Goal: Communication & Community: Ask a question

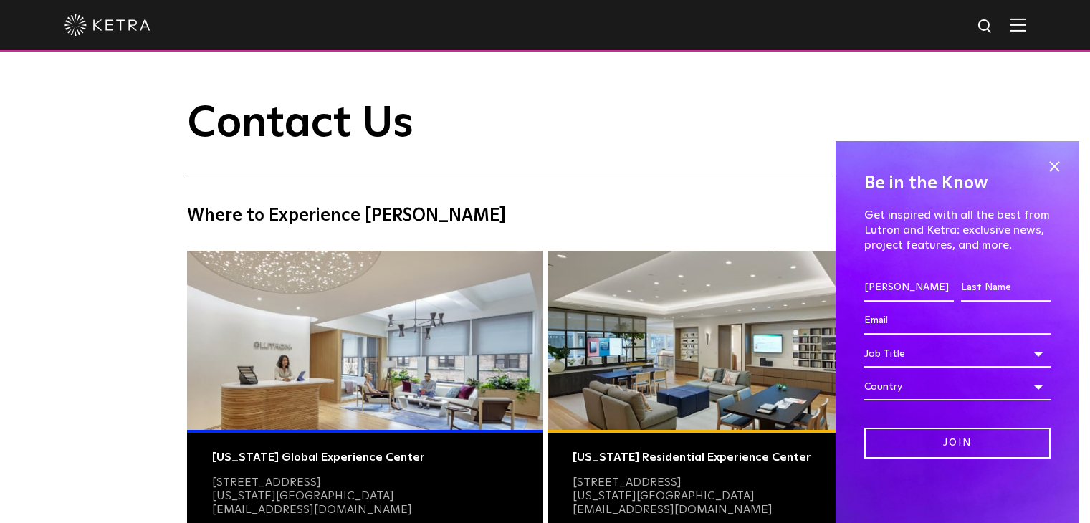
type input "[PERSON_NAME]"
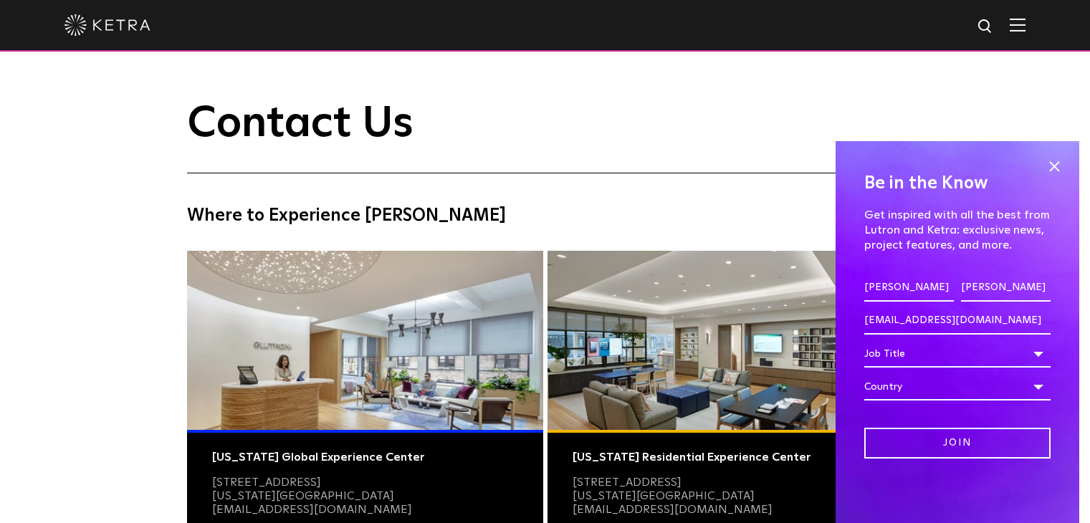
type input "[PERSON_NAME]"
type input "[EMAIL_ADDRESS][DOMAIN_NAME]"
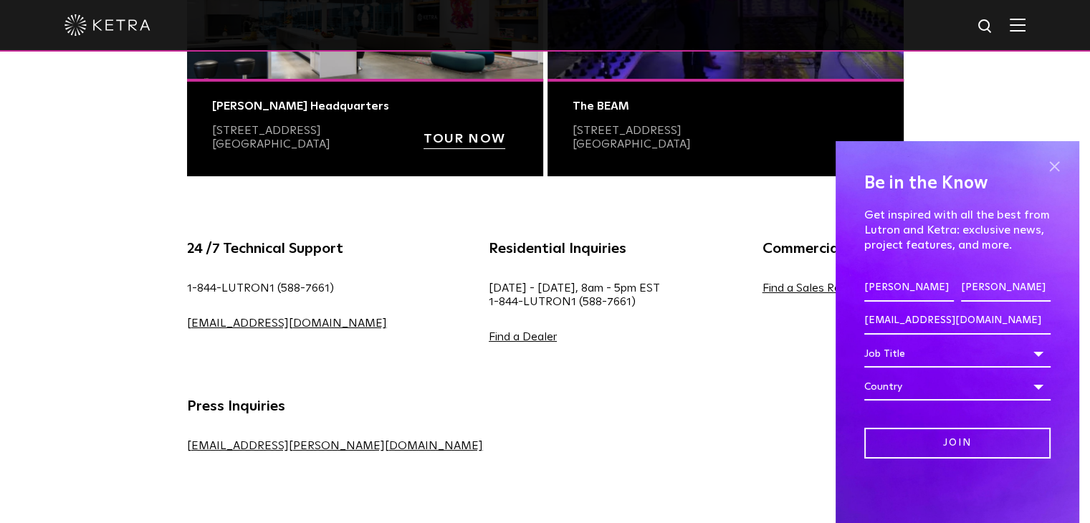
click at [1056, 163] on span at bounding box center [1055, 167] width 22 height 22
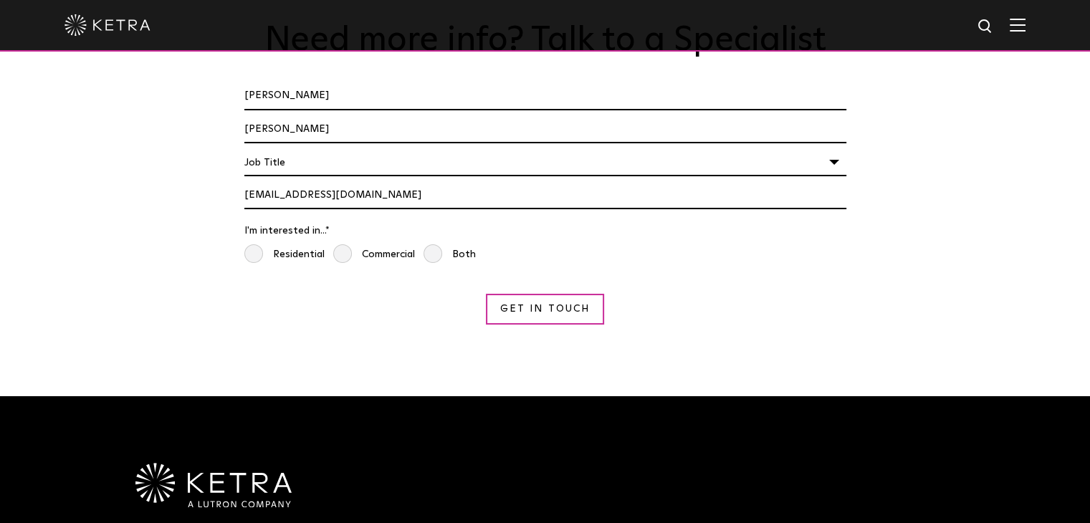
scroll to position [1201, 0]
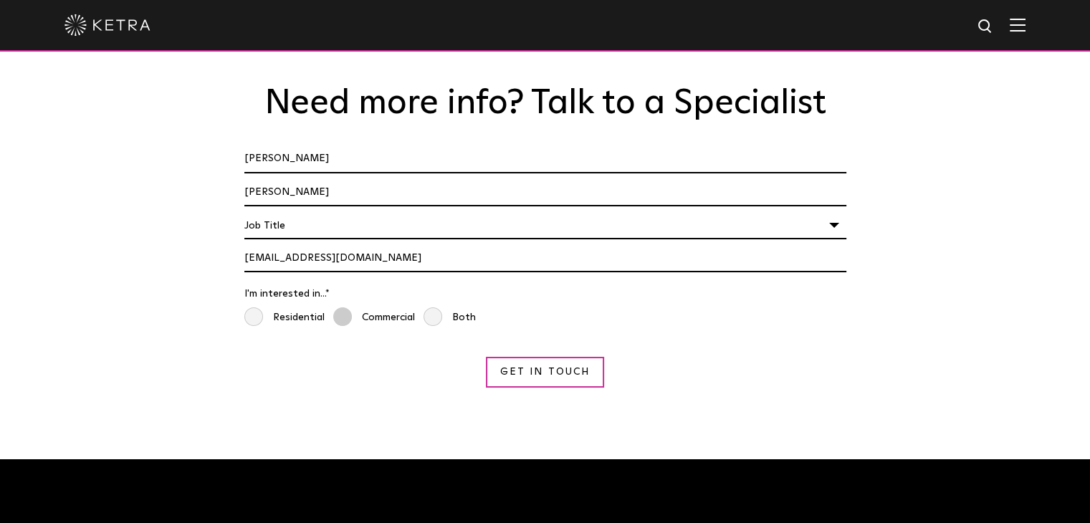
click at [350, 308] on span "Commercial" at bounding box center [374, 318] width 82 height 21
click at [345, 307] on input "Commercial" at bounding box center [338, 315] width 11 height 16
radio input "true"
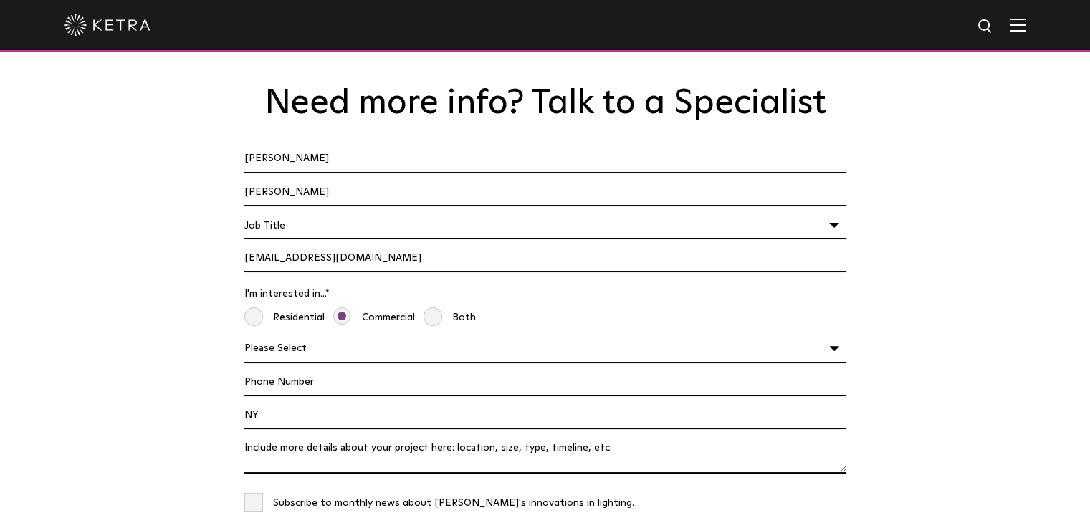
type textarea "Hi, Want to rank higher on Google with zero monthly fees? Our Pay-Per-Performan…"
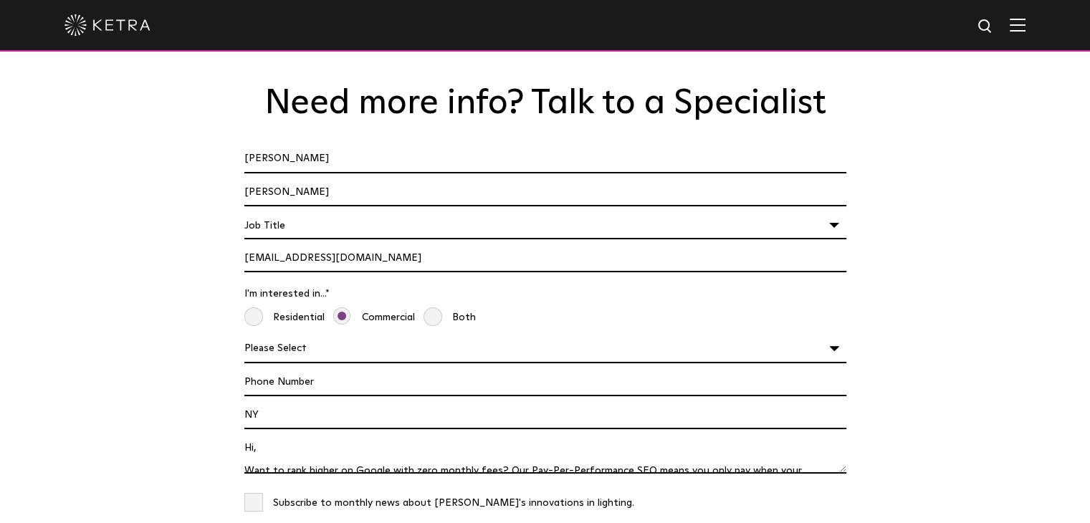
click at [354, 245] on input "[EMAIL_ADDRESS][DOMAIN_NAME]" at bounding box center [545, 258] width 602 height 27
click at [353, 212] on div "Job Title" at bounding box center [545, 225] width 602 height 27
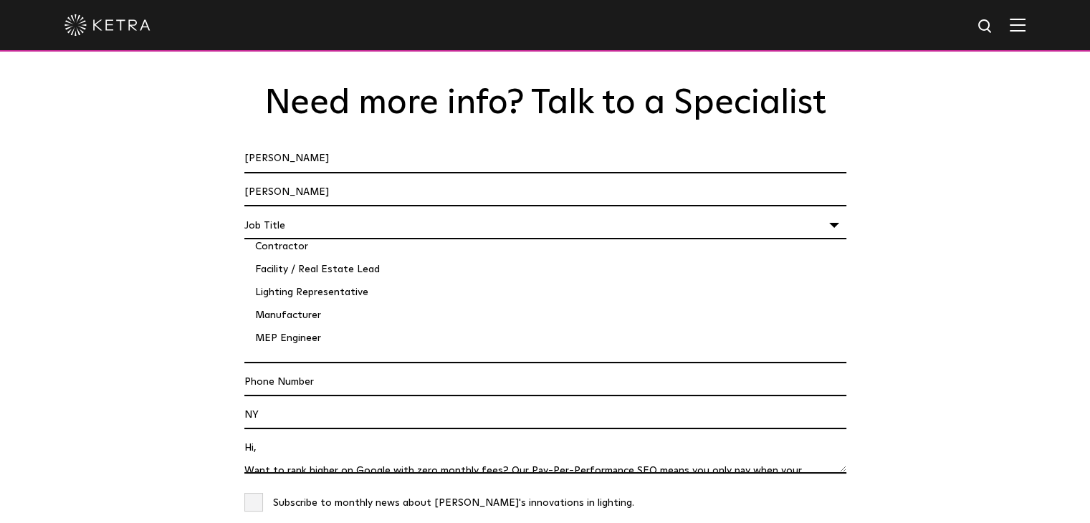
scroll to position [194, 0]
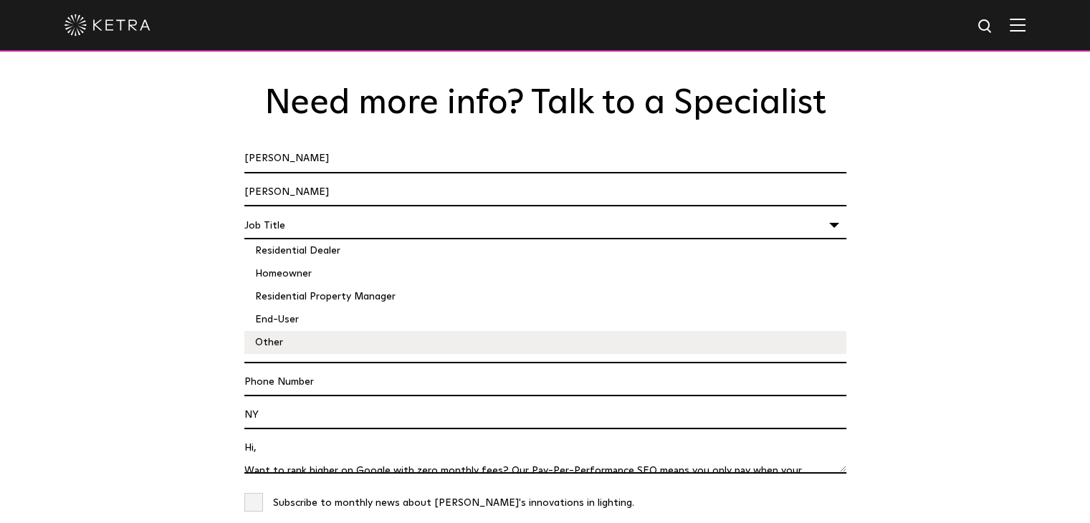
click at [278, 331] on li "Other" at bounding box center [545, 342] width 602 height 23
select select "Other"
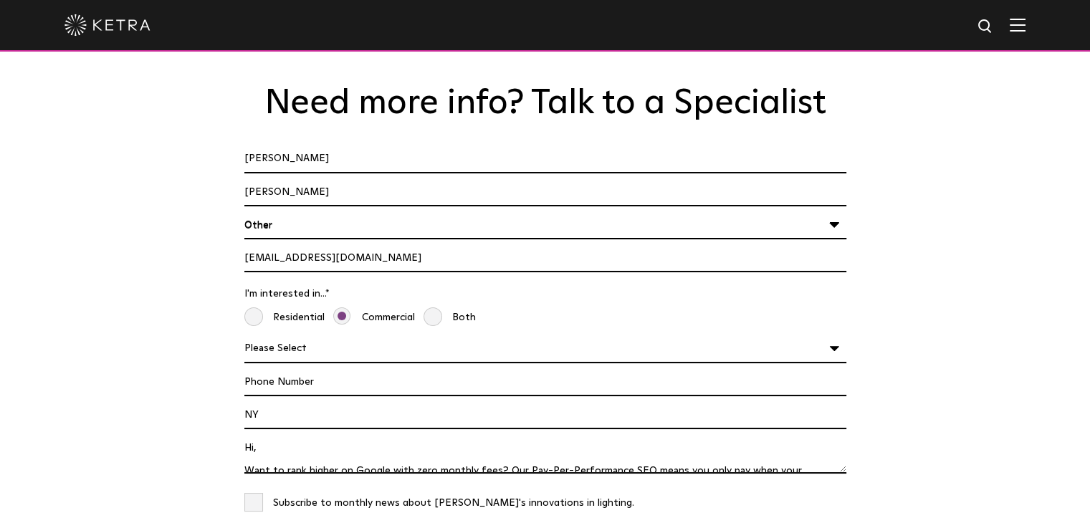
click at [327, 179] on input "[PERSON_NAME]" at bounding box center [545, 192] width 602 height 27
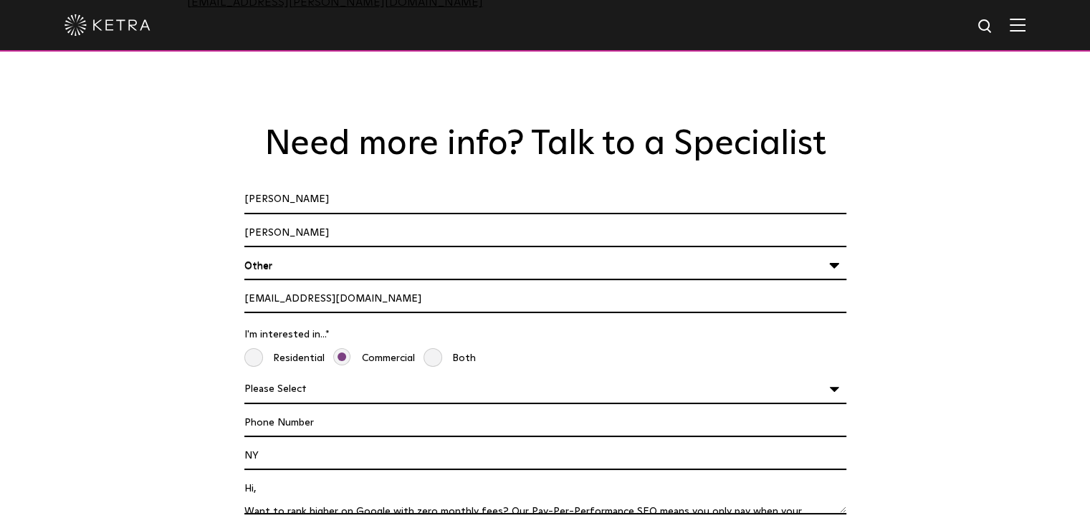
scroll to position [1130, 0]
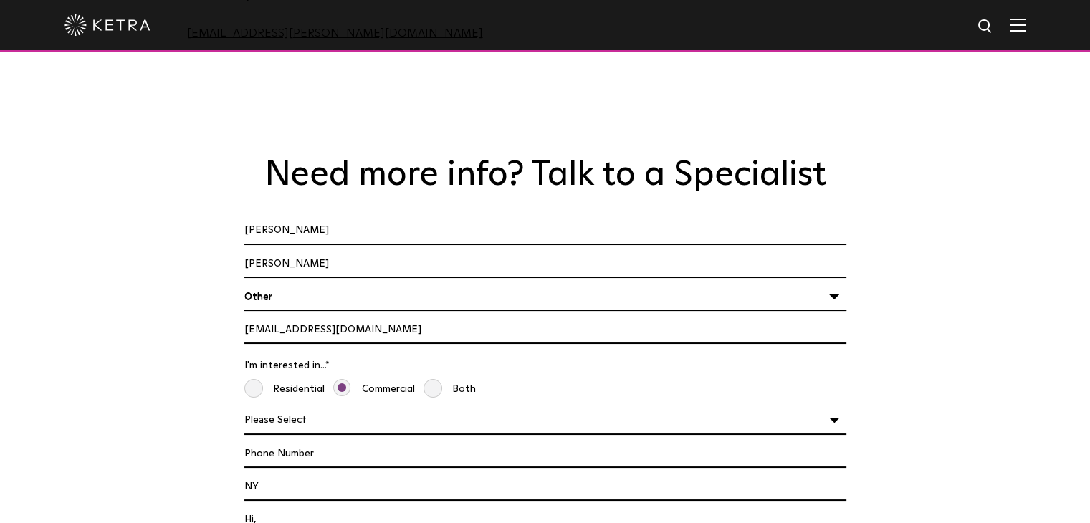
click at [316, 217] on input "[PERSON_NAME]" at bounding box center [545, 230] width 602 height 27
click at [314, 407] on select "Please Select Planning Concept / Schematic Design Design Development Constructi…" at bounding box center [545, 420] width 602 height 27
select select "Other"
click at [244, 407] on select "Please Select Planning Concept / Schematic Design Design Development Constructi…" at bounding box center [545, 420] width 602 height 27
click at [327, 441] on input "Phone Number" at bounding box center [545, 454] width 602 height 27
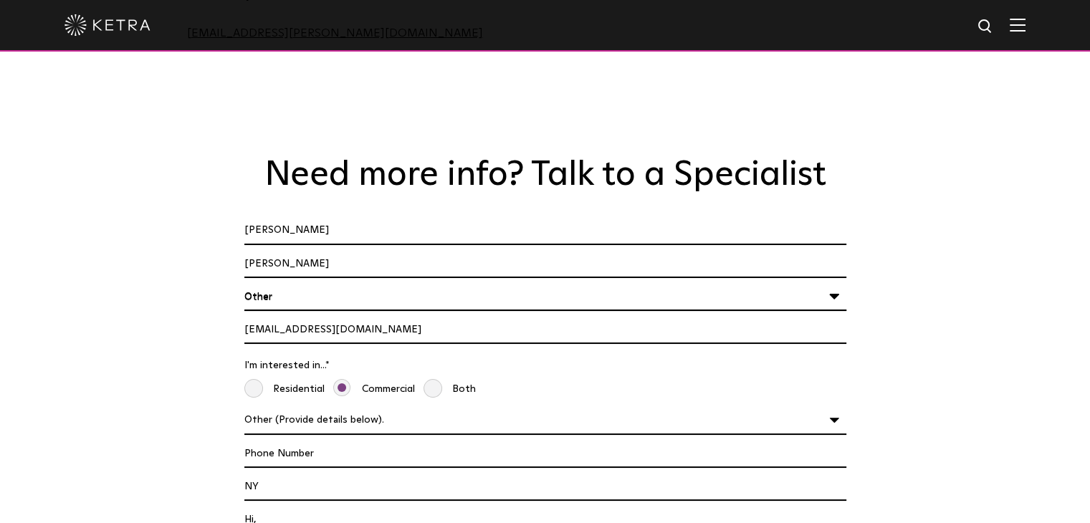
type input "5712007758"
click at [315, 474] on input "NY" at bounding box center [545, 487] width 602 height 27
type input "[US_STATE]"
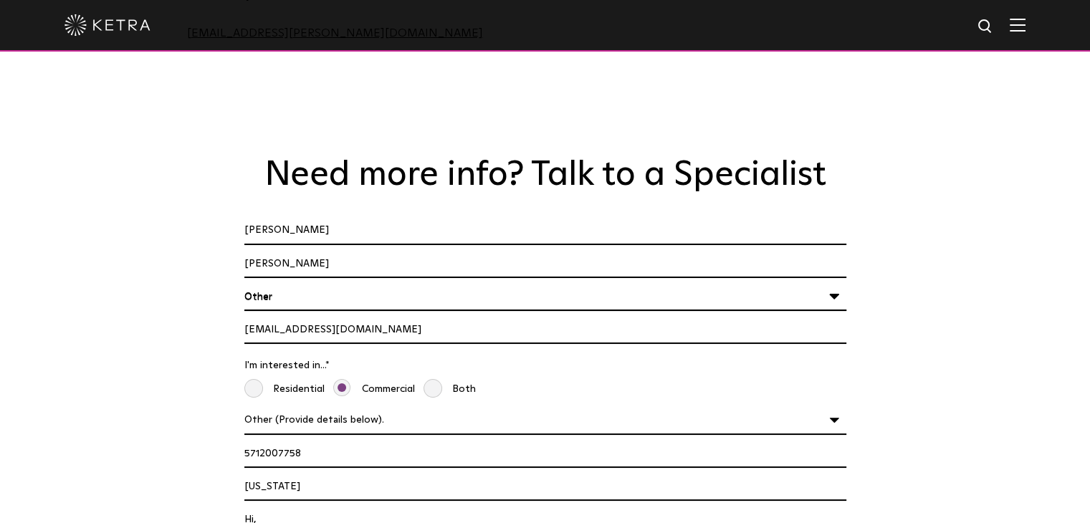
checkbox input "true"
click at [302, 507] on textarea "Hi, Want to rank higher on Google with zero monthly fees? Our Pay-Per-Performan…" at bounding box center [545, 526] width 602 height 39
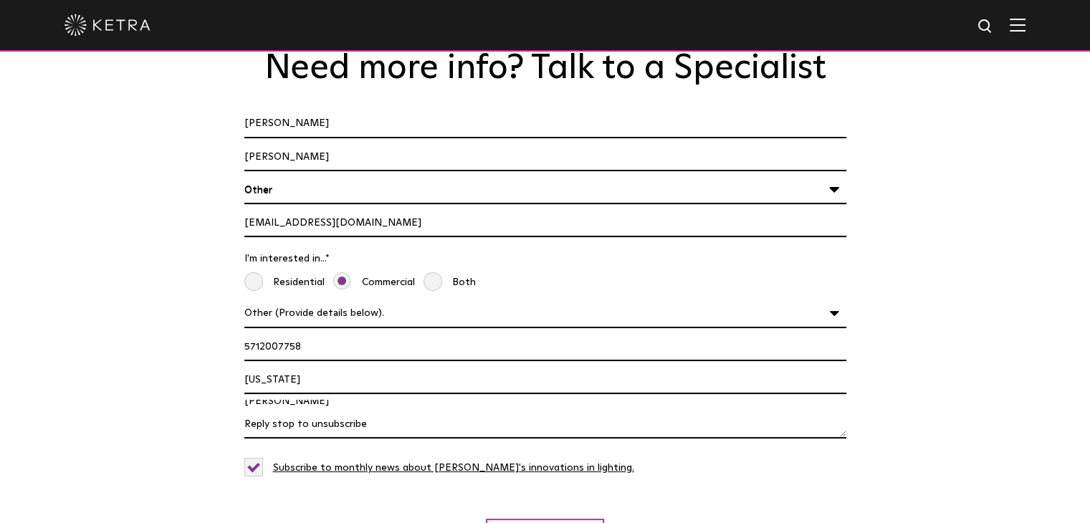
scroll to position [1345, 0]
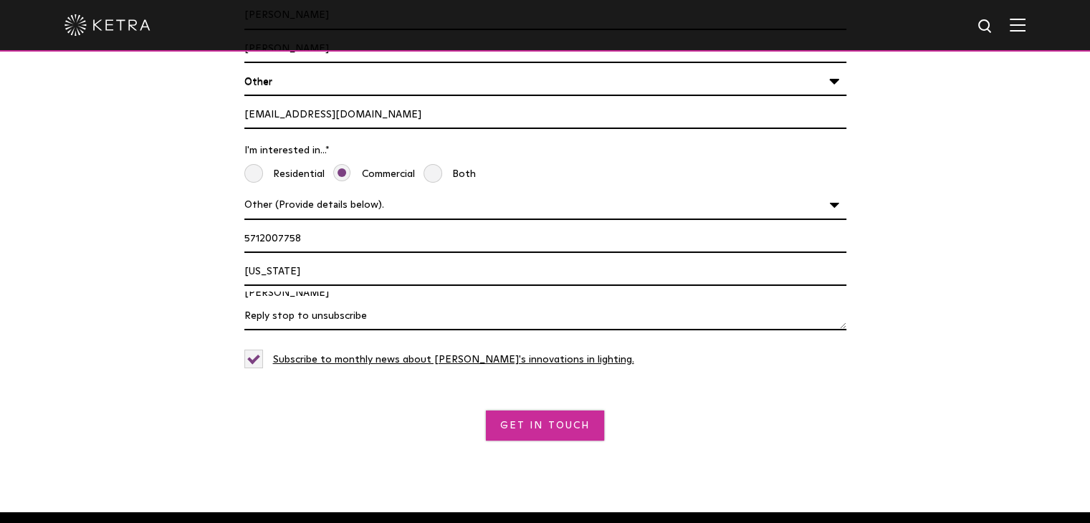
click at [569, 411] on input "Get in Touch" at bounding box center [545, 426] width 118 height 31
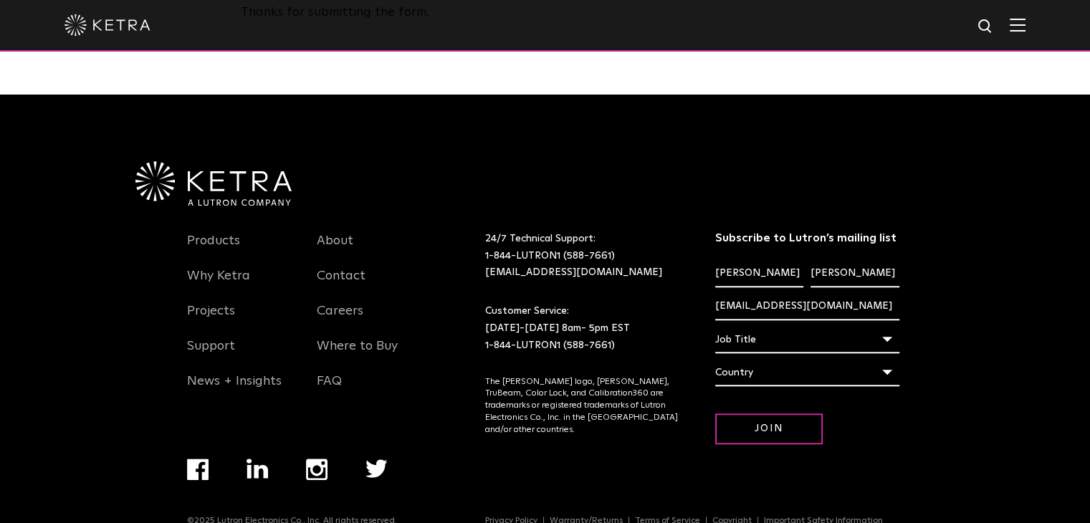
scroll to position [1268, 0]
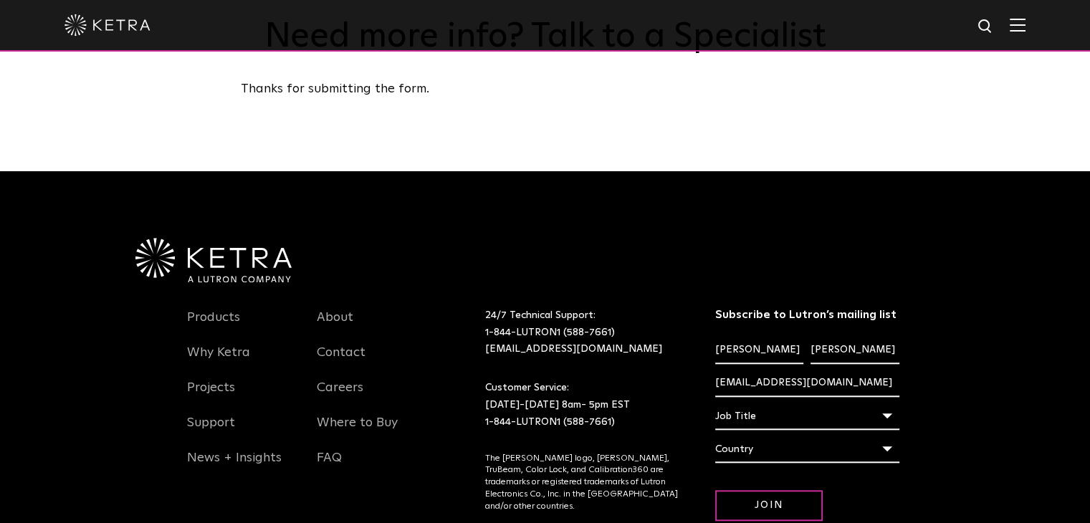
click at [0, 260] on div "Products Why [PERSON_NAME] Projects Support News + Insights About Contact Caree…" at bounding box center [545, 400] width 1090 height 459
